Goal: Information Seeking & Learning: Learn about a topic

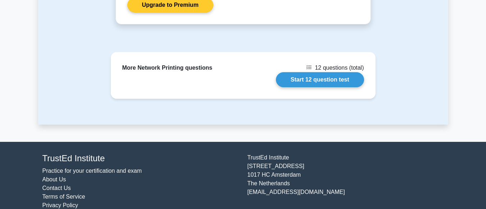
scroll to position [926, 0]
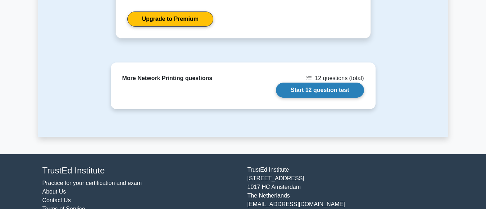
click at [316, 91] on link "Start 12 question test" at bounding box center [320, 90] width 88 height 15
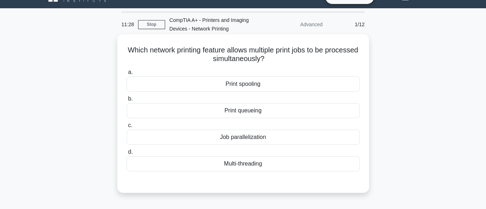
scroll to position [15, 0]
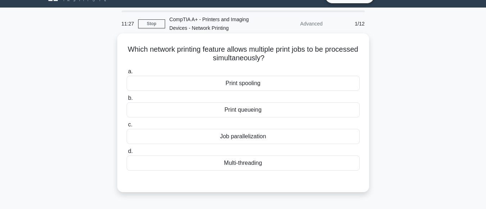
click at [245, 84] on div "Print spooling" at bounding box center [243, 83] width 233 height 15
click at [127, 74] on input "a. Print spooling" at bounding box center [127, 71] width 0 height 5
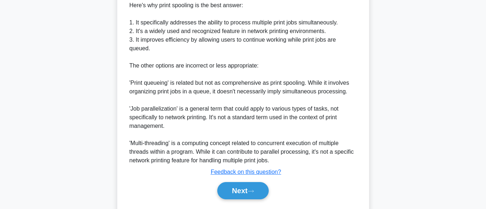
scroll to position [295, 0]
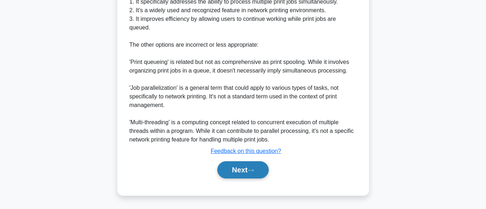
click at [251, 169] on icon at bounding box center [250, 171] width 6 height 4
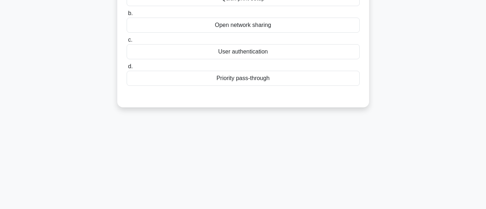
scroll to position [0, 0]
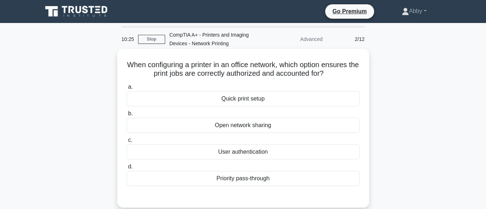
click at [246, 130] on div "Open network sharing" at bounding box center [243, 125] width 233 height 15
click at [127, 116] on input "b. Open network sharing" at bounding box center [127, 113] width 0 height 5
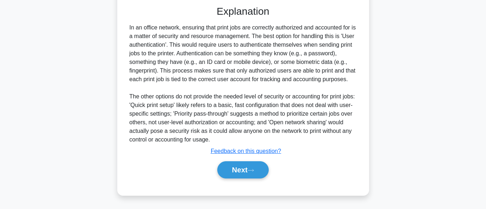
scroll to position [193, 0]
click at [244, 176] on button "Next" at bounding box center [242, 169] width 51 height 17
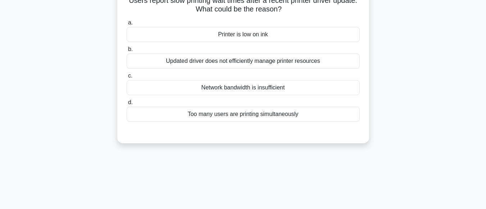
scroll to position [18, 0]
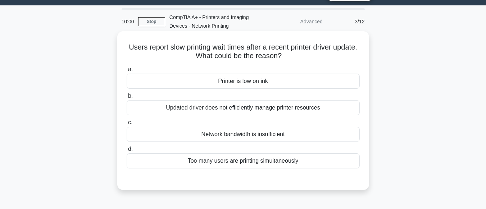
click at [224, 108] on div "Updated driver does not efficiently manage printer resources" at bounding box center [243, 107] width 233 height 15
click at [127, 99] on input "b. Updated driver does not efficiently manage printer resources" at bounding box center [127, 96] width 0 height 5
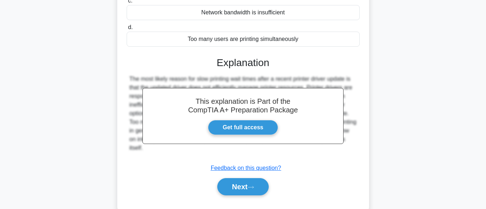
scroll to position [179, 0]
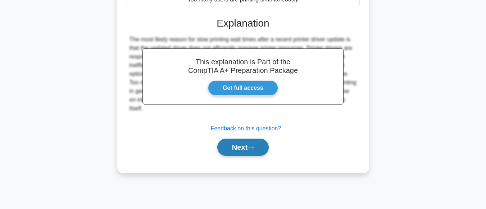
click at [242, 146] on button "Next" at bounding box center [242, 147] width 51 height 17
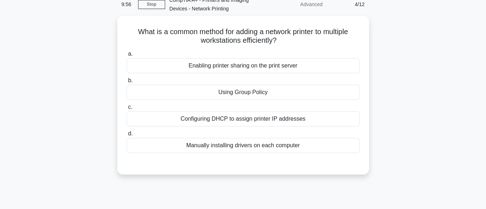
scroll to position [0, 0]
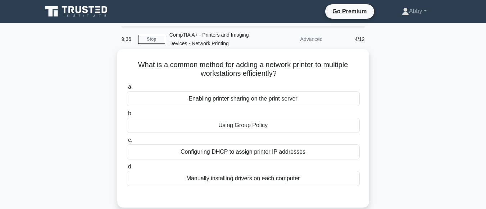
click at [293, 101] on div "Enabling printer sharing on the print server" at bounding box center [243, 98] width 233 height 15
click at [127, 90] on input "a. Enabling printer sharing on the print server" at bounding box center [127, 87] width 0 height 5
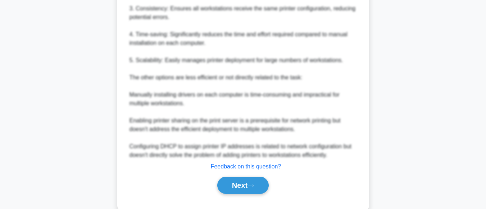
scroll to position [304, 0]
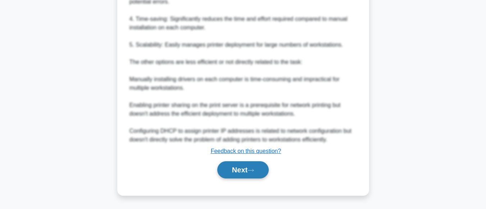
click at [250, 170] on button "Next" at bounding box center [242, 169] width 51 height 17
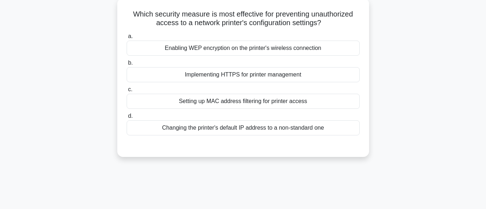
scroll to position [0, 0]
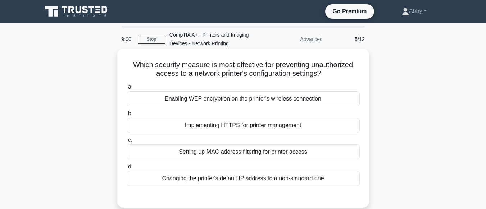
click at [231, 105] on div "Enabling WEP encryption on the printer's wireless connection" at bounding box center [243, 98] width 233 height 15
click at [127, 90] on input "a. Enabling WEP encryption on the printer's wireless connection" at bounding box center [127, 87] width 0 height 5
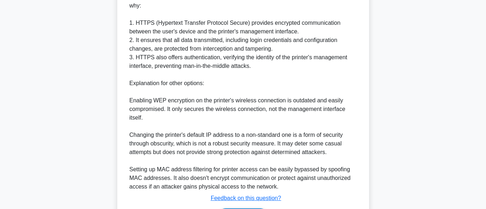
scroll to position [278, 0]
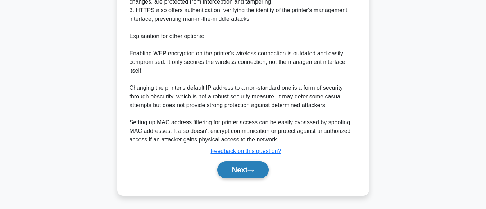
click at [237, 170] on button "Next" at bounding box center [242, 169] width 51 height 17
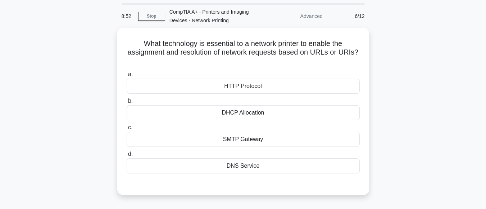
scroll to position [16, 0]
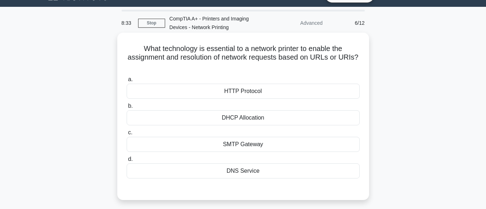
click at [239, 96] on div "HTTP Protocol" at bounding box center [243, 91] width 233 height 15
click at [127, 82] on input "a. HTTP Protocol" at bounding box center [127, 79] width 0 height 5
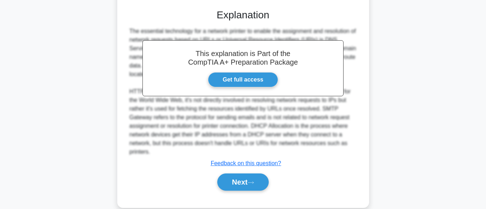
scroll to position [197, 0]
click at [247, 189] on button "Next" at bounding box center [242, 181] width 51 height 17
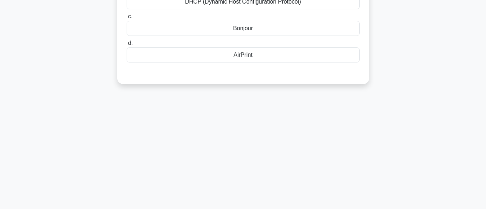
scroll to position [0, 0]
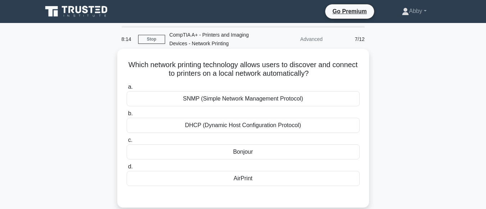
click at [262, 101] on div "SNMP (Simple Network Management Protocol)" at bounding box center [243, 98] width 233 height 15
click at [127, 90] on input "a. SNMP (Simple Network Management Protocol)" at bounding box center [127, 87] width 0 height 5
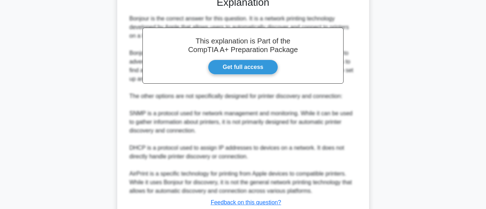
scroll to position [252, 0]
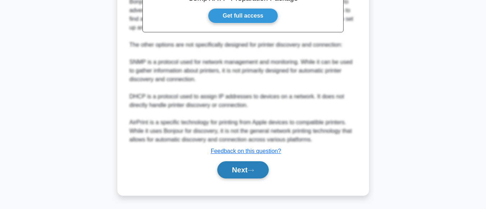
click at [242, 172] on button "Next" at bounding box center [242, 169] width 51 height 17
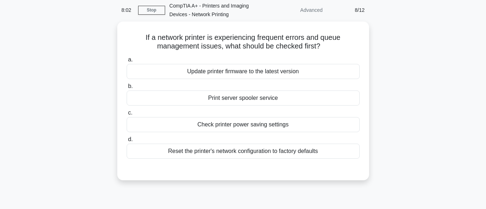
scroll to position [18, 0]
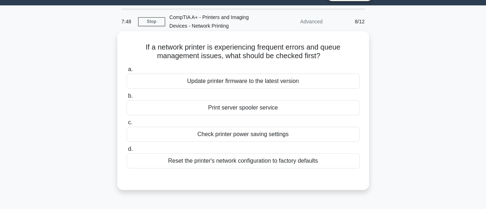
click at [230, 109] on div "Print server spooler service" at bounding box center [243, 107] width 233 height 15
click at [127, 99] on input "b. Print server spooler service" at bounding box center [127, 96] width 0 height 5
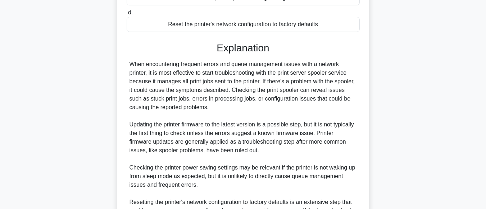
scroll to position [252, 0]
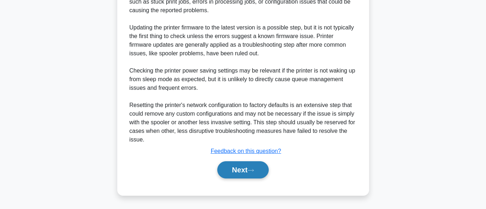
click at [238, 170] on button "Next" at bounding box center [242, 169] width 51 height 17
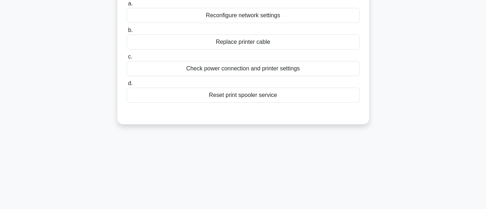
scroll to position [0, 0]
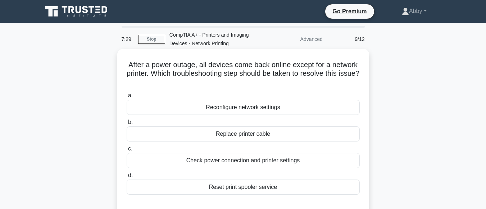
click at [241, 164] on div "Check power connection and printer settings" at bounding box center [243, 160] width 233 height 15
click at [127, 151] on input "c. Check power connection and printer settings" at bounding box center [127, 149] width 0 height 5
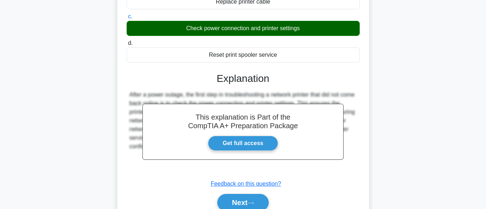
scroll to position [179, 0]
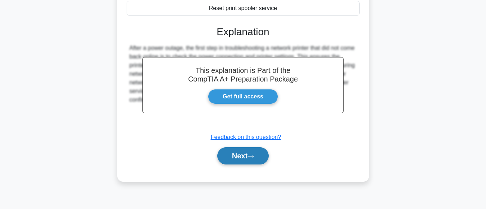
click at [245, 148] on button "Next" at bounding box center [242, 155] width 51 height 17
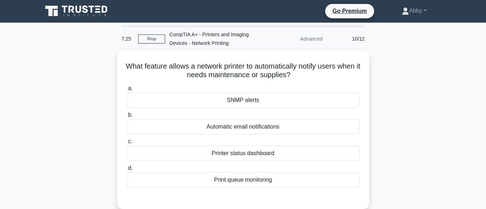
scroll to position [1, 0]
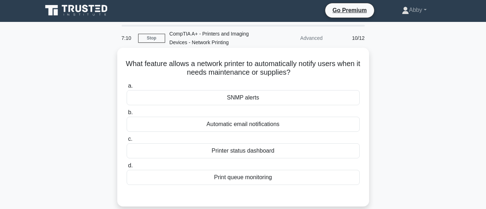
click at [245, 150] on div "Printer status dashboard" at bounding box center [243, 150] width 233 height 15
click at [127, 142] on input "c. Printer status dashboard" at bounding box center [127, 139] width 0 height 5
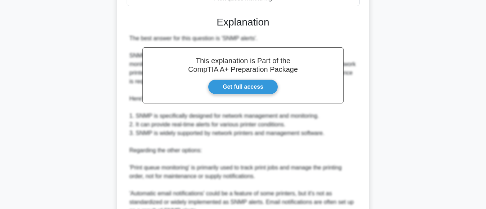
scroll to position [287, 0]
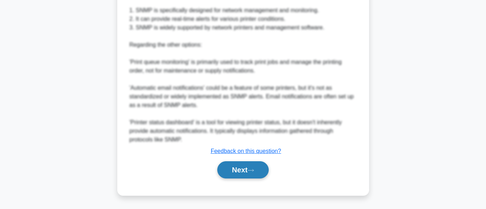
click at [240, 172] on button "Next" at bounding box center [242, 169] width 51 height 17
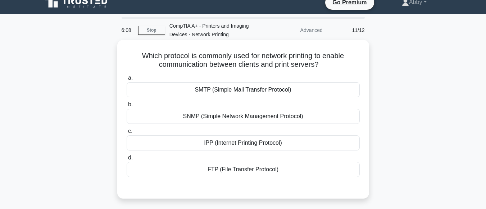
scroll to position [0, 0]
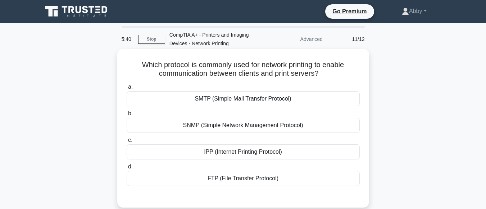
click at [259, 153] on div "IPP (Internet Printing Protocol)" at bounding box center [243, 152] width 233 height 15
click at [127, 143] on input "c. IPP (Internet Printing Protocol)" at bounding box center [127, 140] width 0 height 5
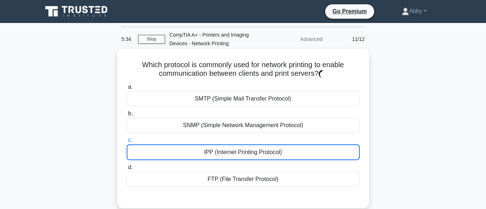
click at [271, 152] on div "IPP (Internet Printing Protocol)" at bounding box center [243, 153] width 233 height 16
click at [127, 143] on input "c. IPP (Internet Printing Protocol)" at bounding box center [127, 140] width 0 height 5
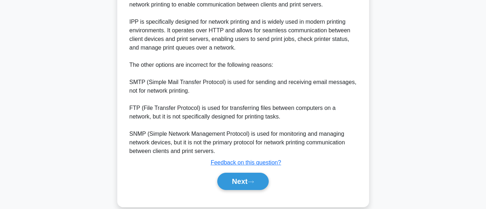
scroll to position [229, 0]
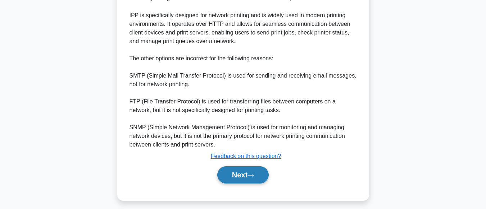
click at [245, 177] on button "Next" at bounding box center [242, 174] width 51 height 17
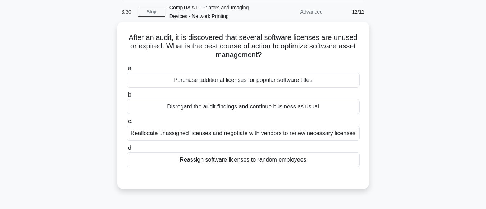
scroll to position [34, 0]
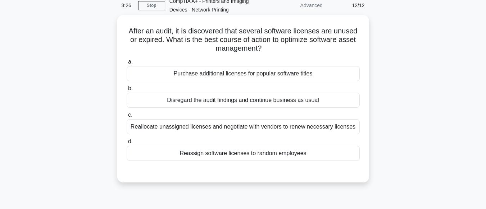
click at [257, 76] on div "Purchase additional licenses for popular software titles" at bounding box center [243, 73] width 233 height 15
click at [127, 64] on input "a. Purchase additional licenses for popular software titles" at bounding box center [127, 62] width 0 height 5
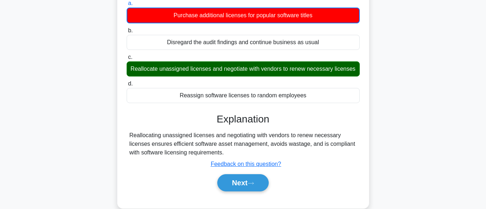
scroll to position [109, 0]
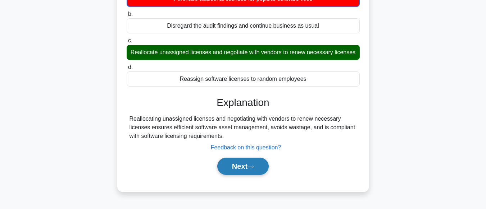
click at [241, 167] on button "Next" at bounding box center [242, 166] width 51 height 17
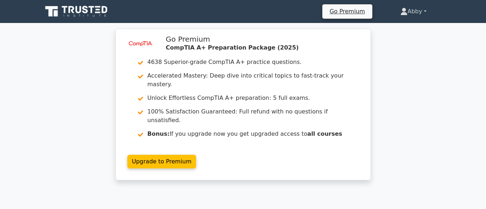
click at [419, 14] on link "Abby" at bounding box center [413, 11] width 61 height 14
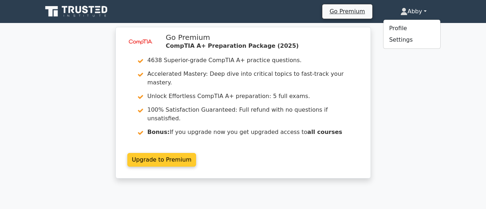
click at [196, 153] on link "Upgrade to Premium" at bounding box center [161, 160] width 69 height 14
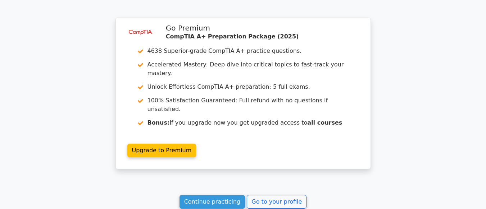
scroll to position [1116, 0]
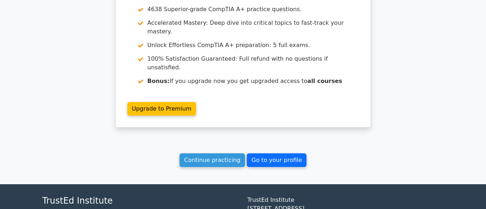
click at [269, 154] on link "Go to your profile" at bounding box center [277, 161] width 60 height 14
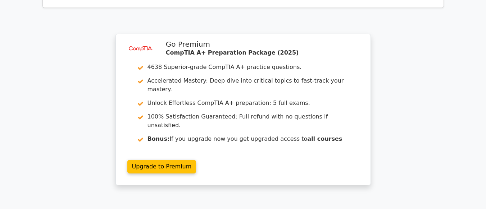
scroll to position [1183, 0]
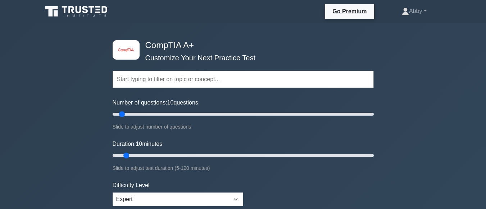
click at [166, 80] on input "text" at bounding box center [243, 79] width 261 height 17
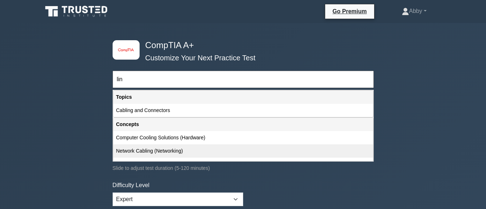
click at [169, 149] on div "Network Cabling (Networking)" at bounding box center [243, 151] width 260 height 13
type input "Network Cabling (Networking)"
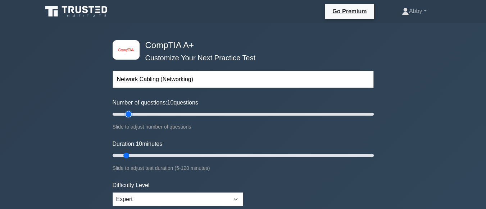
type input "15"
click at [127, 114] on input "Number of questions: 10 questions" at bounding box center [243, 114] width 261 height 9
click at [129, 81] on input "text" at bounding box center [243, 79] width 261 height 17
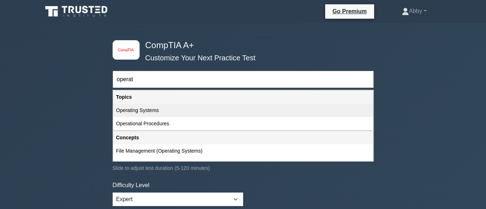
click at [135, 111] on div "Operating Systems" at bounding box center [243, 110] width 260 height 13
type input "Operating Systems"
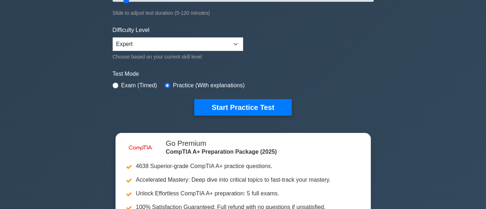
scroll to position [169, 0]
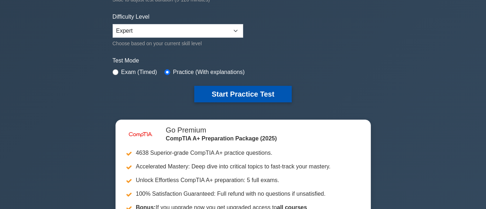
click at [259, 95] on button "Start Practice Test" at bounding box center [242, 94] width 97 height 17
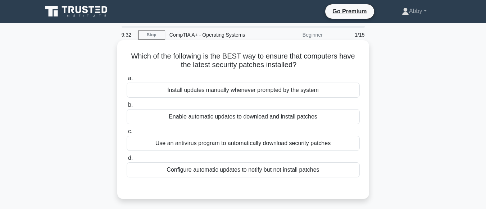
click at [236, 170] on div "Configure automatic updates to notify but not install patches" at bounding box center [243, 170] width 233 height 15
click at [127, 161] on input "d. Configure automatic updates to notify but not install patches" at bounding box center [127, 158] width 0 height 5
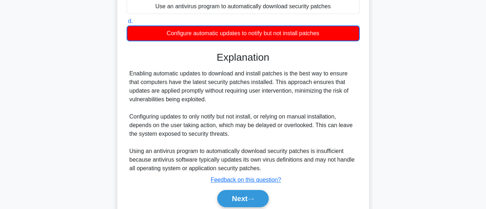
scroll to position [179, 0]
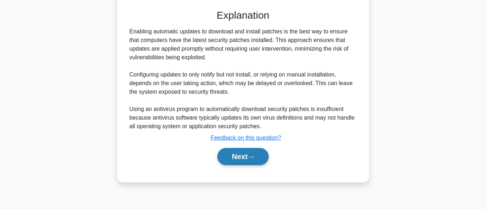
click at [241, 154] on button "Next" at bounding box center [242, 156] width 51 height 17
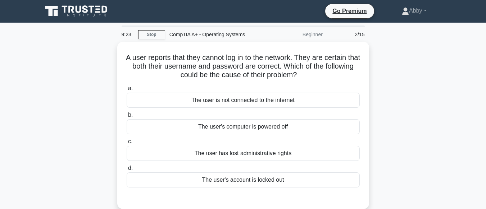
scroll to position [0, 0]
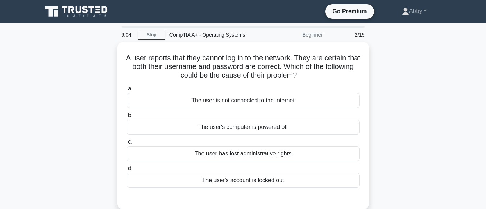
click at [241, 154] on div "The user has lost administrative rights" at bounding box center [243, 153] width 233 height 15
click at [127, 145] on input "c. The user has lost administrative rights" at bounding box center [127, 142] width 0 height 5
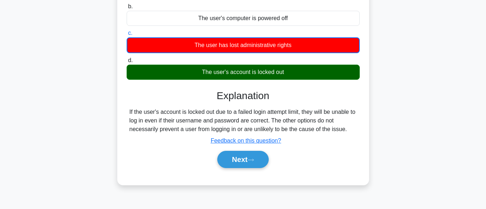
scroll to position [179, 0]
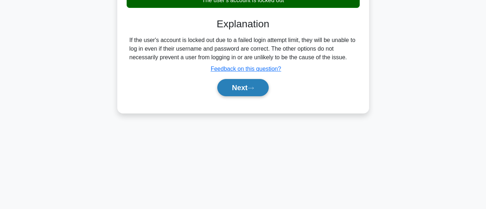
click at [241, 90] on button "Next" at bounding box center [242, 87] width 51 height 17
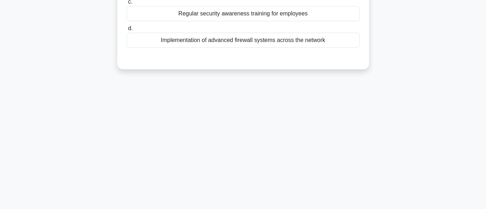
scroll to position [0, 0]
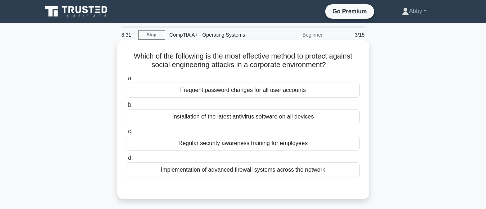
click at [242, 145] on div "Regular security awareness training for employees" at bounding box center [243, 143] width 233 height 15
click at [127, 134] on input "c. Regular security awareness training for employees" at bounding box center [127, 131] width 0 height 5
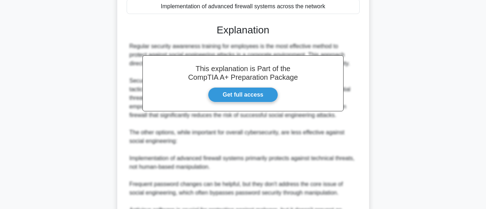
scroll to position [252, 0]
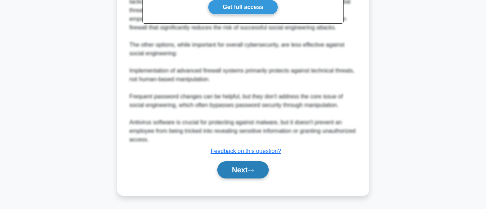
click at [247, 172] on button "Next" at bounding box center [242, 169] width 51 height 17
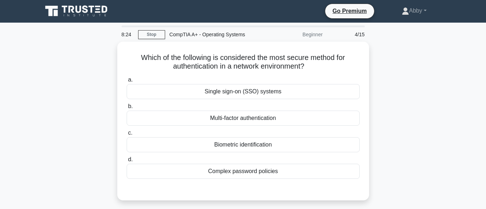
scroll to position [0, 0]
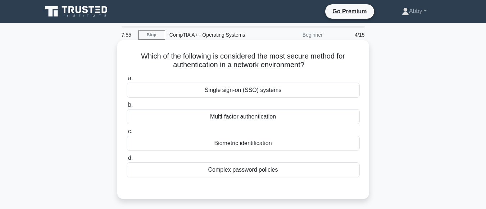
click at [256, 115] on div "Multi-factor authentication" at bounding box center [243, 116] width 233 height 15
click at [127, 108] on input "b. Multi-factor authentication" at bounding box center [127, 105] width 0 height 5
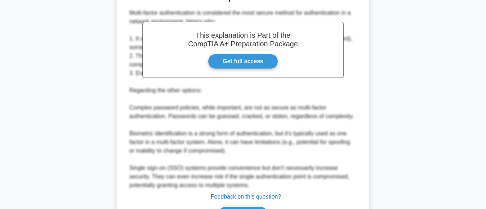
scroll to position [243, 0]
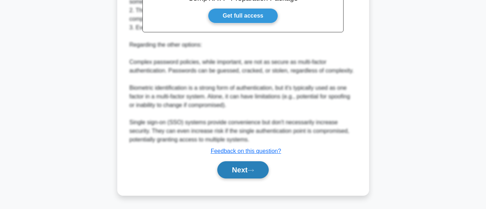
click at [246, 170] on button "Next" at bounding box center [242, 169] width 51 height 17
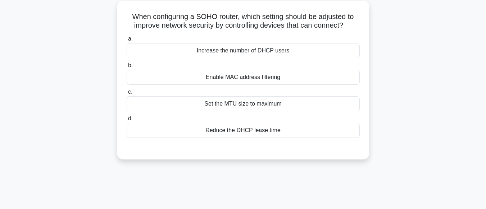
scroll to position [36, 0]
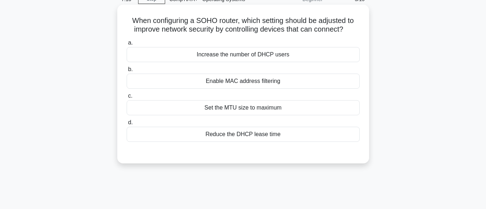
click at [256, 84] on div "Enable MAC address filtering" at bounding box center [243, 81] width 233 height 15
click at [127, 72] on input "b. Enable MAC address filtering" at bounding box center [127, 69] width 0 height 5
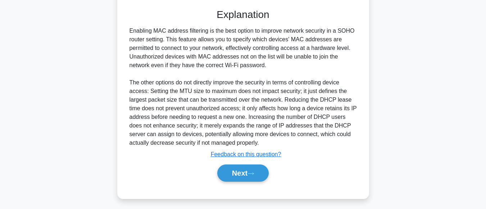
scroll to position [183, 0]
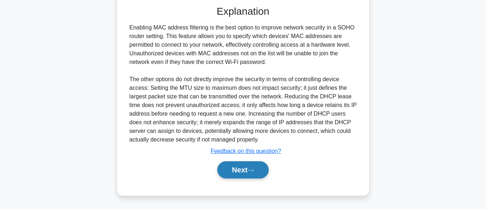
click at [237, 173] on button "Next" at bounding box center [242, 169] width 51 height 17
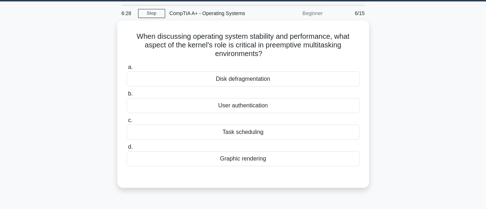
scroll to position [15, 0]
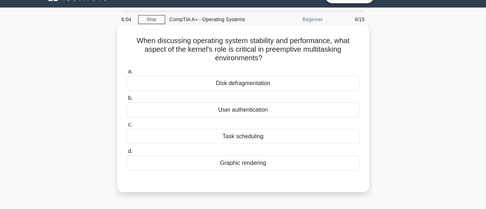
click at [244, 86] on div "Disk defragmentation" at bounding box center [243, 83] width 233 height 15
click at [127, 74] on input "a. Disk defragmentation" at bounding box center [127, 71] width 0 height 5
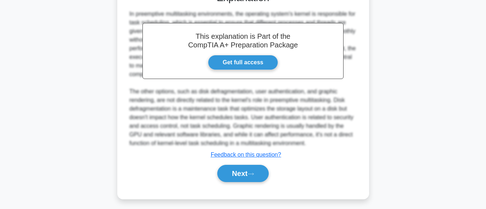
scroll to position [209, 0]
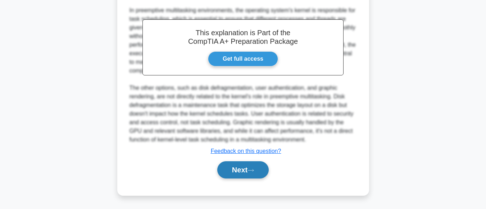
click at [245, 175] on button "Next" at bounding box center [242, 169] width 51 height 17
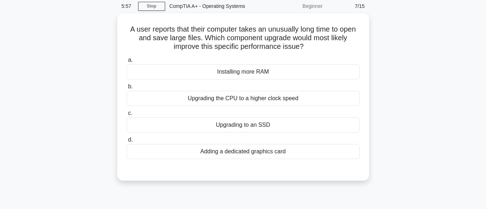
scroll to position [28, 0]
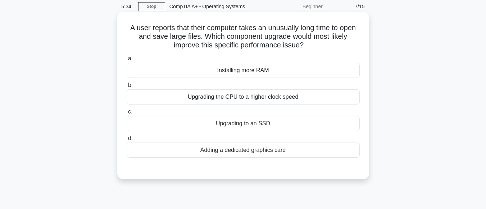
click at [253, 72] on div "Installing more RAM" at bounding box center [243, 70] width 233 height 15
click at [127, 61] on input "a. Installing more RAM" at bounding box center [127, 58] width 0 height 5
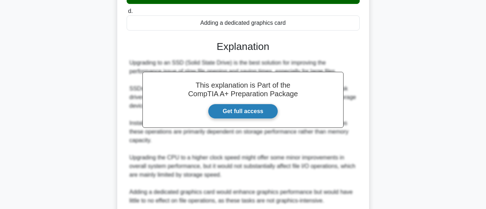
scroll to position [218, 0]
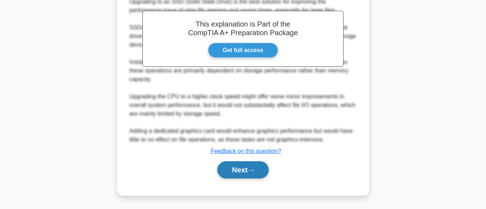
click at [264, 166] on button "Next" at bounding box center [242, 169] width 51 height 17
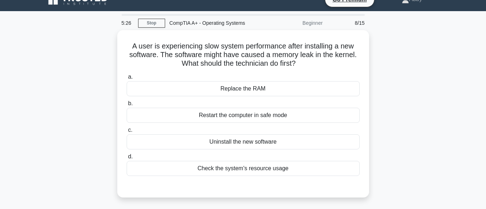
scroll to position [0, 0]
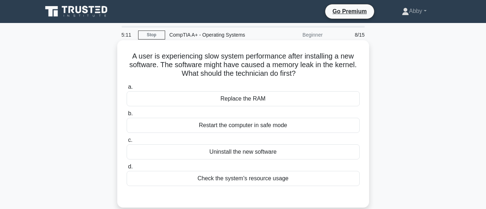
click at [267, 124] on div "Restart the computer in safe mode" at bounding box center [243, 125] width 233 height 15
click at [127, 116] on input "b. Restart the computer in safe mode" at bounding box center [127, 113] width 0 height 5
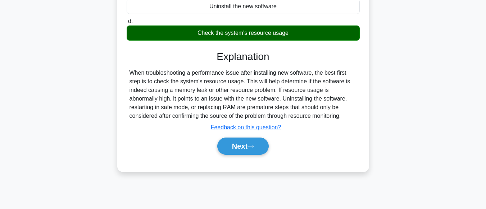
scroll to position [148, 0]
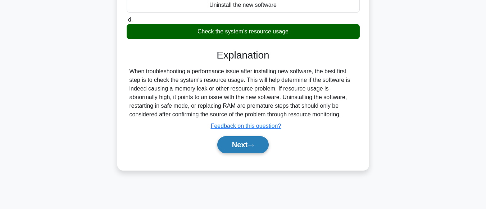
click at [254, 149] on button "Next" at bounding box center [242, 144] width 51 height 17
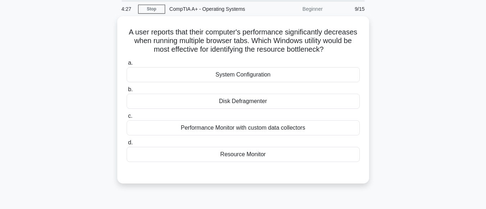
scroll to position [31, 0]
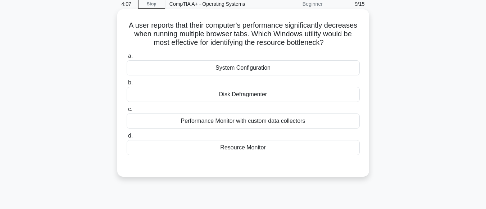
click at [255, 67] on div "System Configuration" at bounding box center [243, 67] width 233 height 15
click at [127, 59] on input "a. System Configuration" at bounding box center [127, 56] width 0 height 5
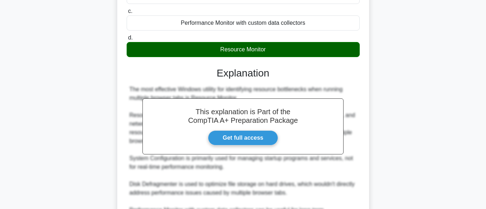
scroll to position [218, 0]
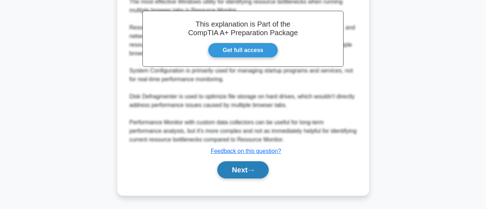
click at [257, 170] on button "Next" at bounding box center [242, 169] width 51 height 17
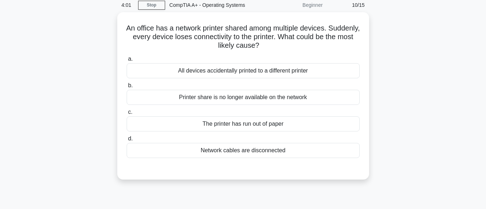
scroll to position [29, 0]
